Goal: Task Accomplishment & Management: Use online tool/utility

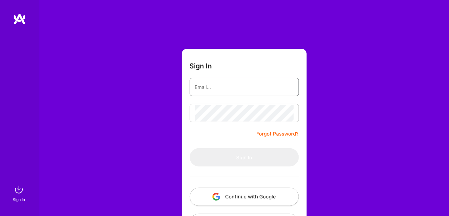
click at [206, 86] on input "email" at bounding box center [244, 87] width 99 height 17
type input "[EMAIL_ADDRESS][DOMAIN_NAME]"
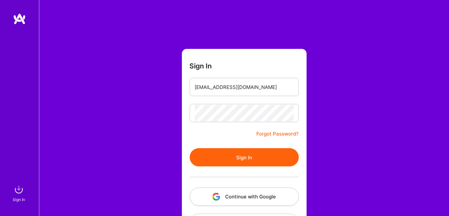
click at [220, 160] on button "Sign In" at bounding box center [244, 157] width 109 height 18
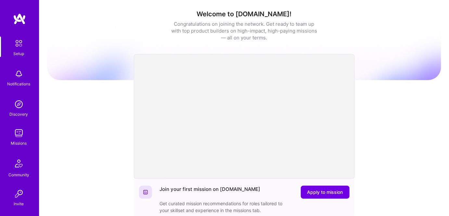
click at [14, 131] on img at bounding box center [18, 133] width 13 height 13
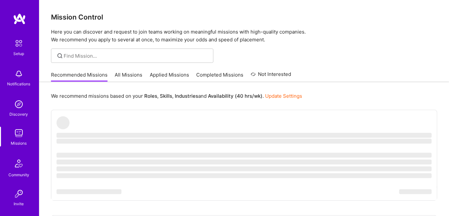
click at [17, 74] on img at bounding box center [18, 73] width 13 height 13
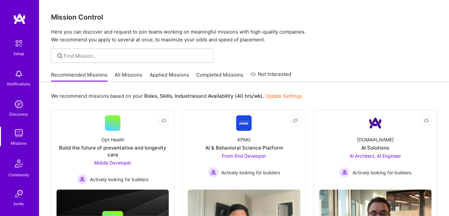
click at [14, 138] on img at bounding box center [18, 133] width 13 height 13
click at [133, 75] on link "All Missions" at bounding box center [129, 76] width 28 height 11
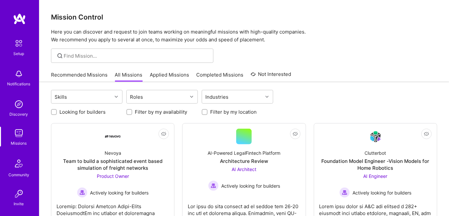
click at [161, 70] on div "Recommended Missions All Missions Applied Missions Completed Missions Not Inter…" at bounding box center [171, 75] width 241 height 14
click at [162, 74] on link "Applied Missions" at bounding box center [169, 76] width 39 height 11
